Goal: Task Accomplishment & Management: Manage account settings

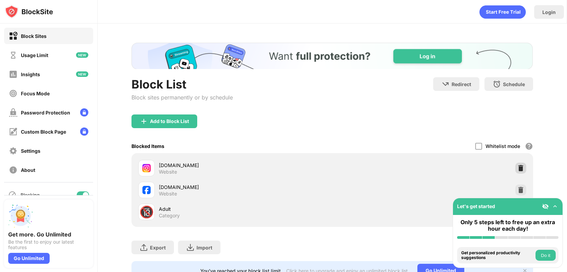
click at [517, 166] on img at bounding box center [520, 168] width 7 height 7
